Goal: Information Seeking & Learning: Learn about a topic

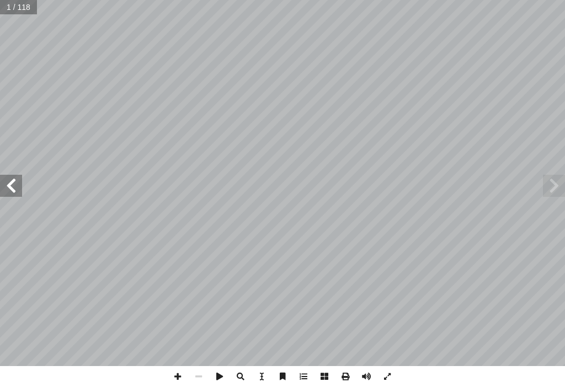
click at [12, 181] on span at bounding box center [11, 186] width 22 height 22
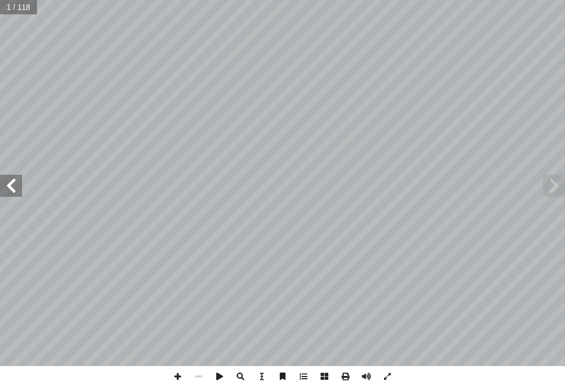
click at [11, 181] on span at bounding box center [11, 186] width 22 height 22
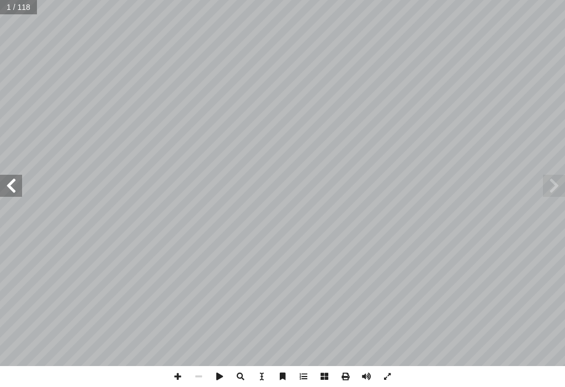
click at [11, 181] on span at bounding box center [11, 186] width 22 height 22
click at [10, 181] on span at bounding box center [11, 186] width 22 height 22
click at [552, 196] on span at bounding box center [554, 186] width 22 height 22
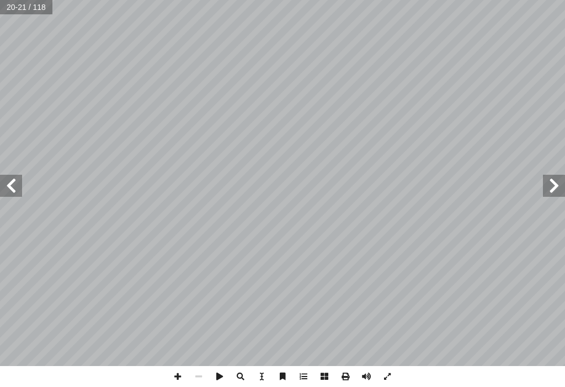
click at [552, 196] on span at bounding box center [554, 186] width 22 height 22
click at [19, 194] on span at bounding box center [11, 186] width 22 height 22
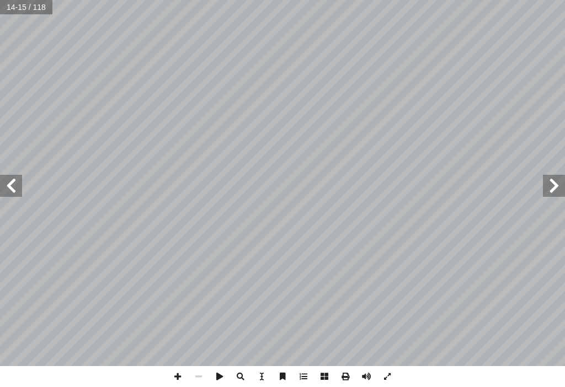
click at [19, 194] on span at bounding box center [11, 186] width 22 height 22
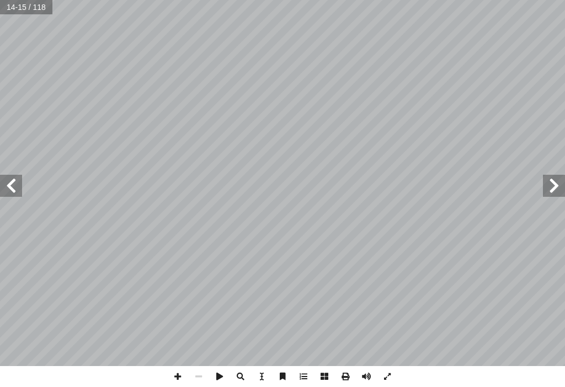
click at [19, 194] on span at bounding box center [11, 186] width 22 height 22
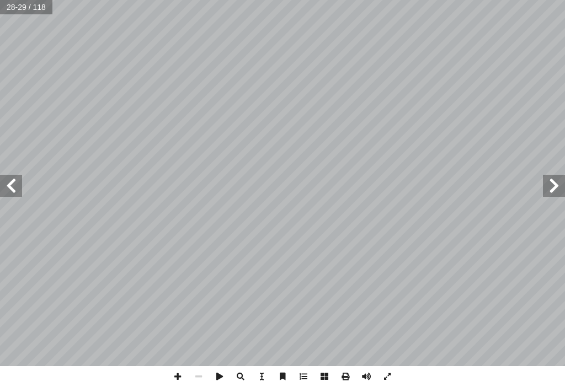
click at [559, 182] on span at bounding box center [554, 186] width 22 height 22
click at [552, 182] on span at bounding box center [554, 186] width 22 height 22
click at [17, 185] on span at bounding box center [11, 186] width 22 height 22
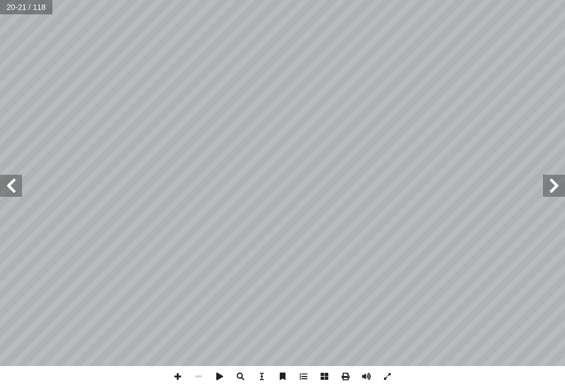
click at [17, 185] on span at bounding box center [11, 186] width 22 height 22
click at [542, 181] on div "26 ط: � نش ۓ ڭ ڭڭ ڭ ۇ ۇ ۆ ۆ ٱ ُّ : ُ الكريمة ُ ية آ عليه ال� ّ ح ما تدل ّ نوض (…" at bounding box center [282, 183] width 565 height 366
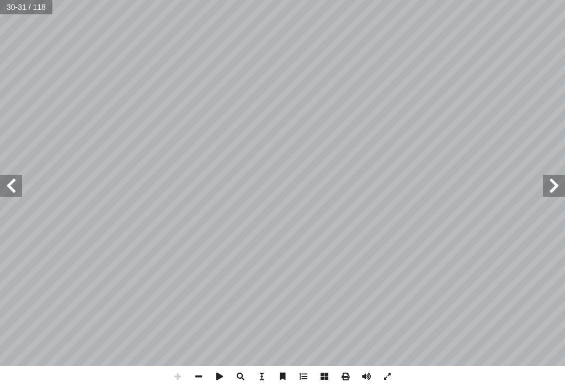
click at [560, 185] on span at bounding box center [554, 186] width 22 height 22
click at [3, 186] on span at bounding box center [11, 186] width 22 height 22
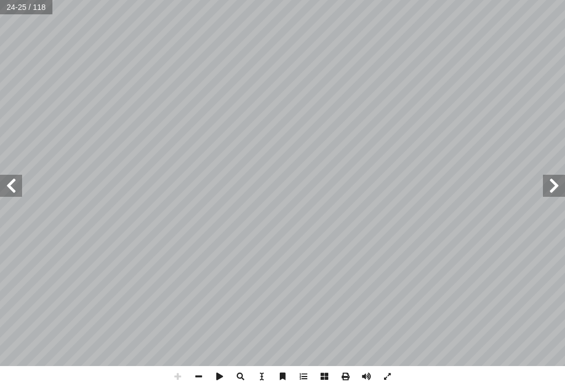
click at [3, 186] on span at bounding box center [11, 186] width 22 height 22
click at [200, 372] on span at bounding box center [198, 376] width 21 height 21
click at [0, 180] on span at bounding box center [11, 186] width 22 height 22
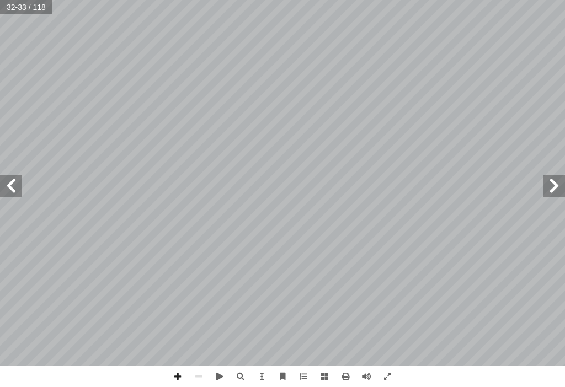
click at [8, 176] on span at bounding box center [11, 186] width 22 height 22
click at [13, 186] on span at bounding box center [11, 186] width 22 height 22
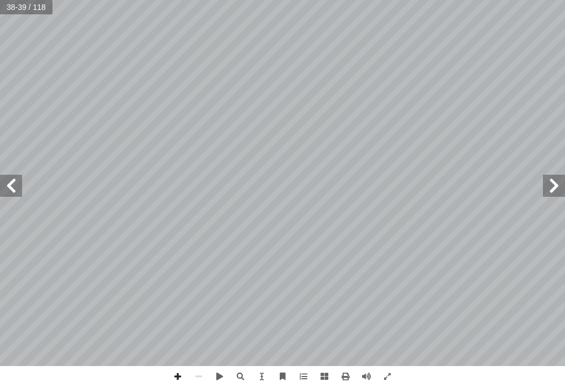
click at [13, 186] on span at bounding box center [11, 186] width 22 height 22
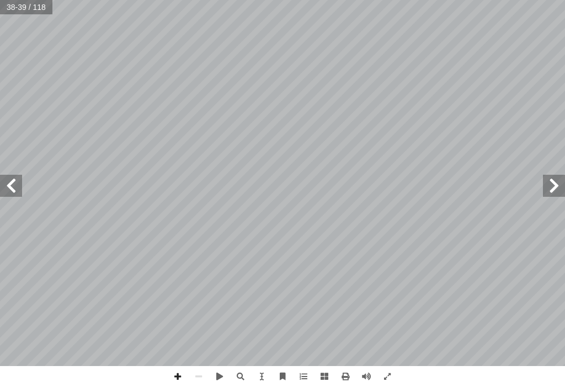
click at [13, 186] on span at bounding box center [11, 186] width 22 height 22
click at [10, 189] on span at bounding box center [11, 186] width 22 height 22
click at [556, 186] on span at bounding box center [554, 186] width 22 height 22
click at [177, 374] on span at bounding box center [177, 376] width 21 height 21
click at [10, 175] on span at bounding box center [11, 186] width 22 height 22
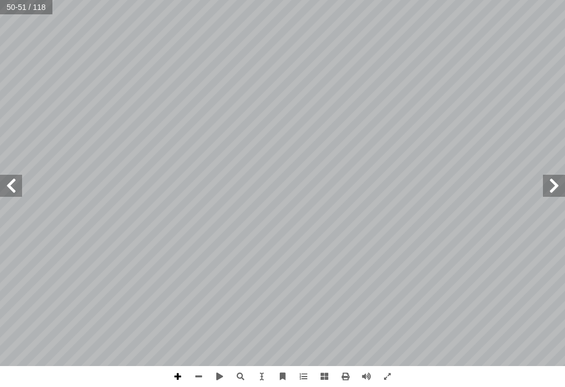
click at [176, 374] on span at bounding box center [177, 376] width 21 height 21
click at [201, 374] on span at bounding box center [198, 376] width 21 height 21
click at [178, 369] on span at bounding box center [177, 376] width 21 height 21
click at [559, 194] on span at bounding box center [554, 186] width 22 height 22
click at [178, 370] on span at bounding box center [177, 376] width 21 height 21
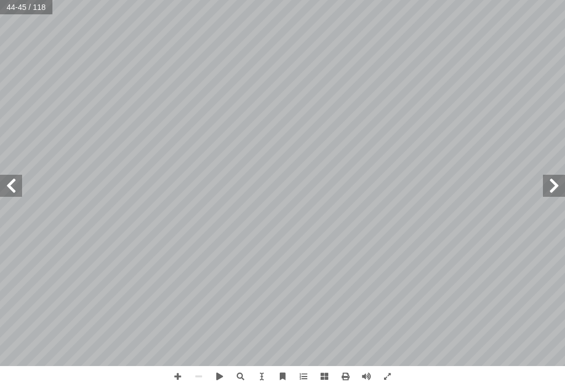
click at [7, 186] on span at bounding box center [11, 186] width 22 height 22
drag, startPoint x: 4, startPoint y: 195, endPoint x: 176, endPoint y: 370, distance: 245.7
click at [176, 370] on span at bounding box center [177, 376] width 21 height 21
click at [554, 196] on span at bounding box center [554, 186] width 22 height 22
click at [13, 185] on span at bounding box center [11, 186] width 22 height 22
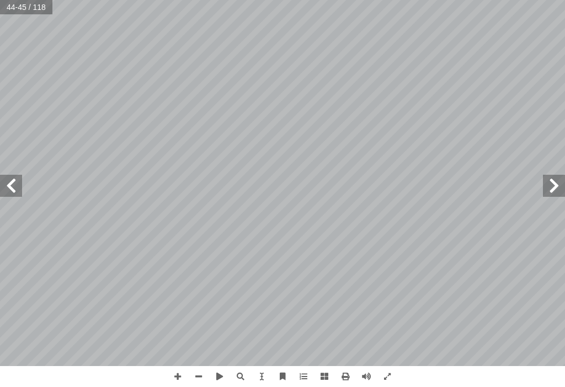
click at [13, 185] on span at bounding box center [11, 186] width 22 height 22
click at [176, 375] on span at bounding box center [177, 376] width 21 height 21
